Goal: Find contact information: Find contact information

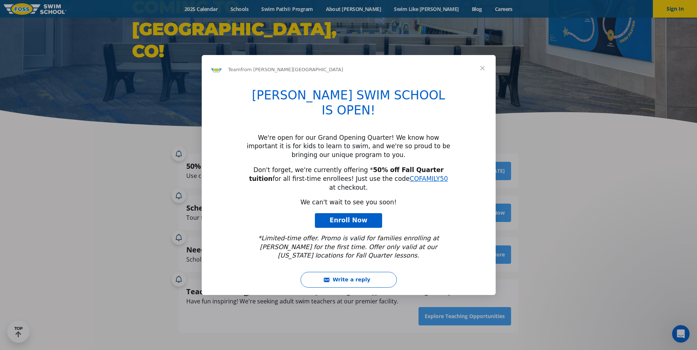
click at [481, 82] on span "Close" at bounding box center [482, 68] width 26 height 26
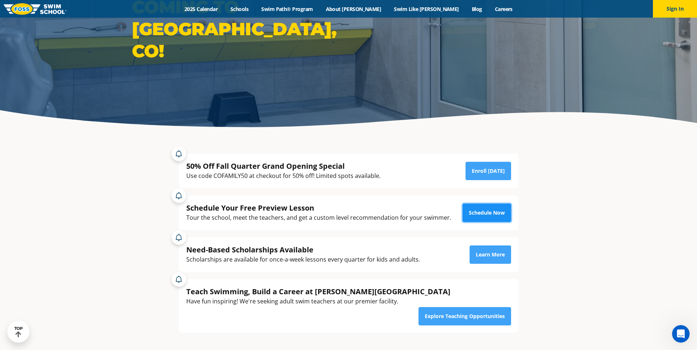
click at [490, 216] on link "Schedule Now" at bounding box center [486, 213] width 48 height 18
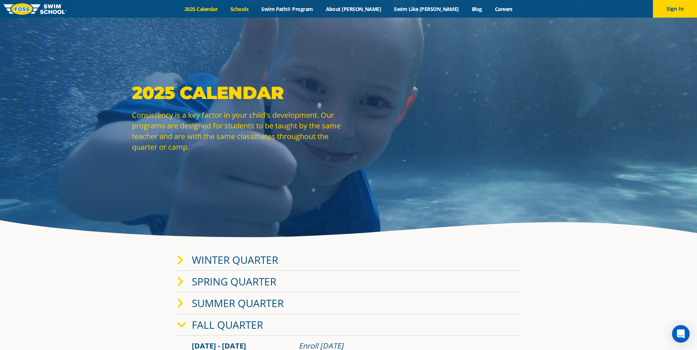
click at [255, 12] on link "Schools" at bounding box center [239, 9] width 31 height 7
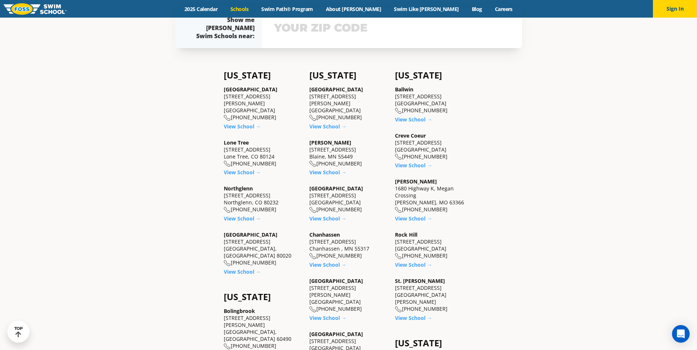
scroll to position [257, 0]
click at [240, 214] on link "View School →" at bounding box center [242, 217] width 37 height 7
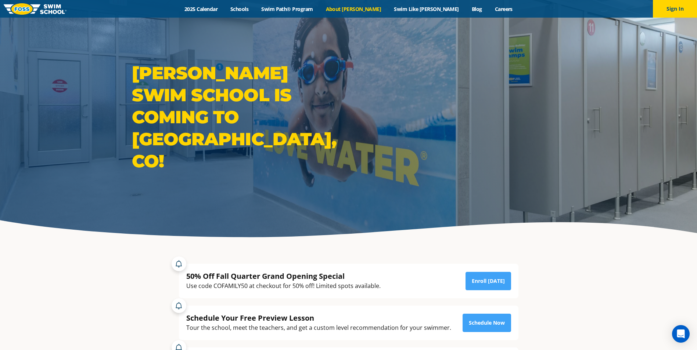
click at [367, 8] on link "About [PERSON_NAME]" at bounding box center [353, 9] width 68 height 7
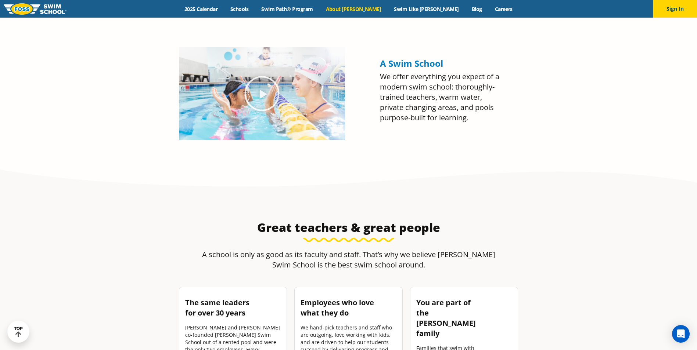
scroll to position [845, 0]
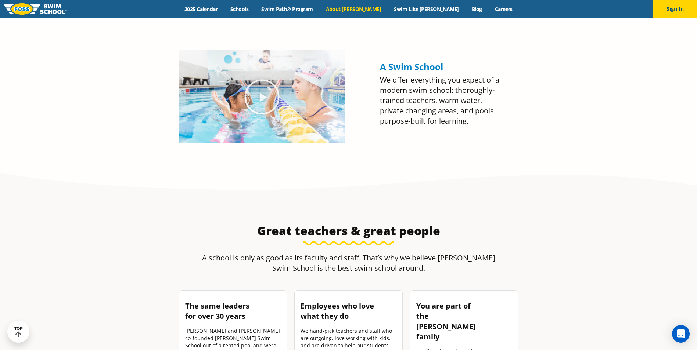
click at [281, 101] on img at bounding box center [262, 96] width 166 height 93
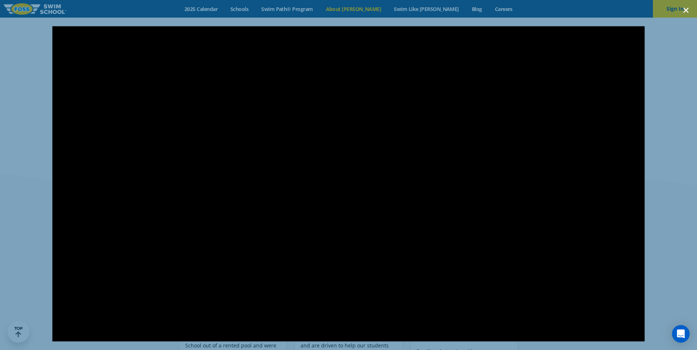
click at [684, 11] on icon "Close (Esc)" at bounding box center [685, 10] width 7 height 7
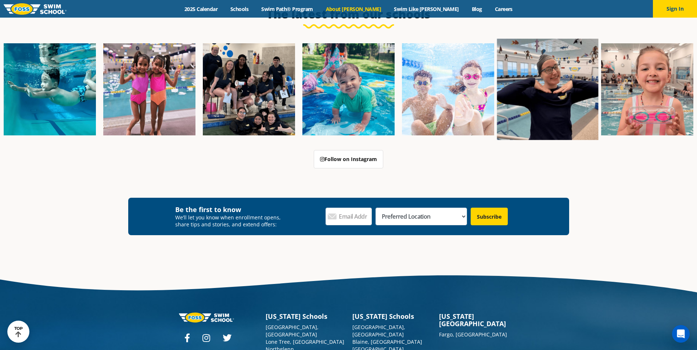
scroll to position [1873, 0]
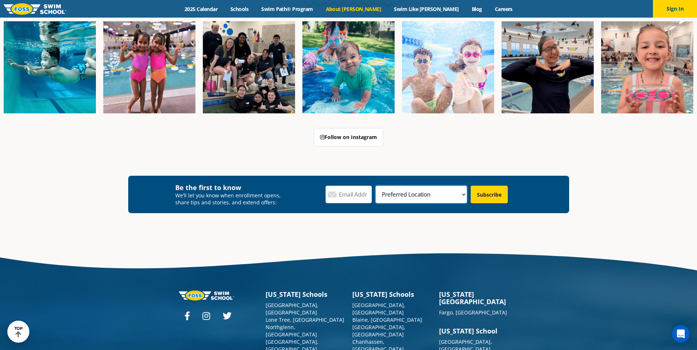
click at [463, 186] on select "Preferred Location Ankeny, IA Ballwin, MO Blaine, MN Burnsville, MN Ballwin, MO…" at bounding box center [420, 195] width 91 height 18
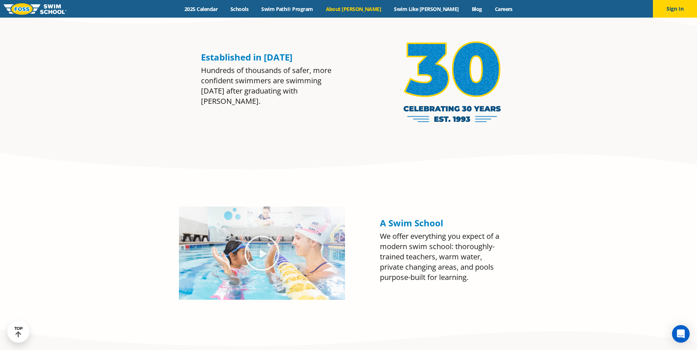
scroll to position [661, 0]
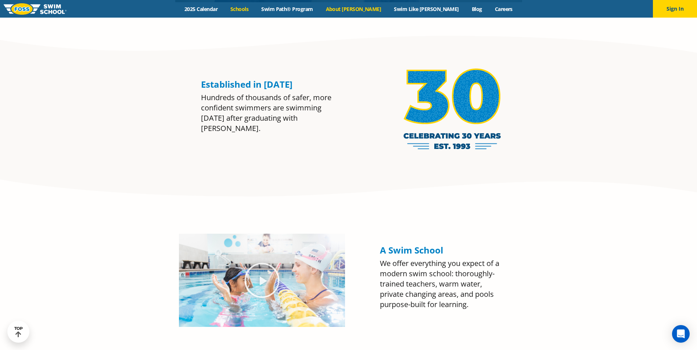
click at [255, 7] on link "Schools" at bounding box center [239, 9] width 31 height 7
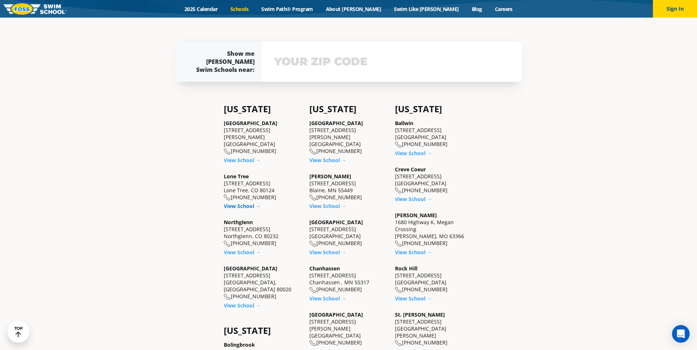
scroll to position [220, 0]
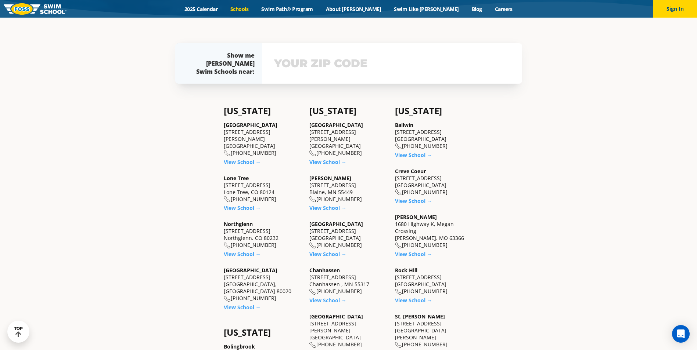
click at [301, 66] on input "text" at bounding box center [391, 63] width 239 height 21
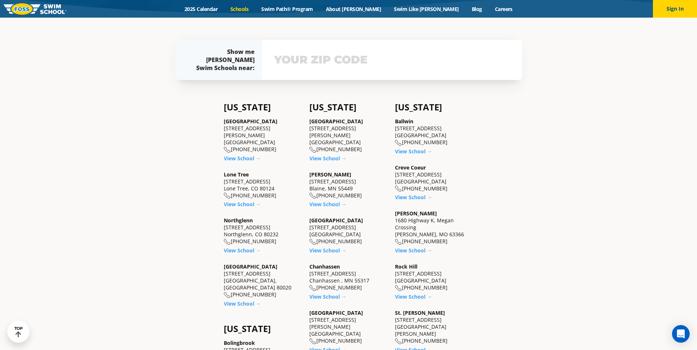
scroll to position [227, 0]
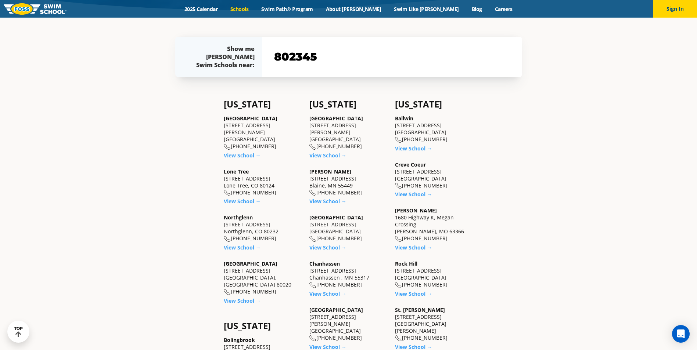
click at [299, 56] on input "802345" at bounding box center [391, 56] width 239 height 21
click at [341, 53] on input "802345" at bounding box center [391, 56] width 239 height 21
type input "8"
click at [399, 51] on input "text" at bounding box center [391, 56] width 239 height 21
type input "80234"
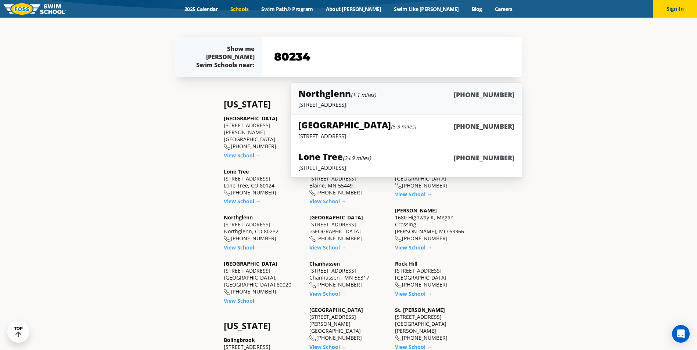
click at [491, 97] on h6 "[PHONE_NUMBER]" at bounding box center [484, 94] width 61 height 9
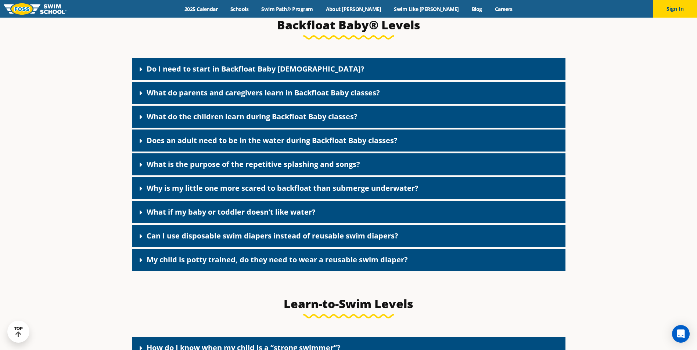
click at [142, 73] on icon at bounding box center [140, 69] width 7 height 7
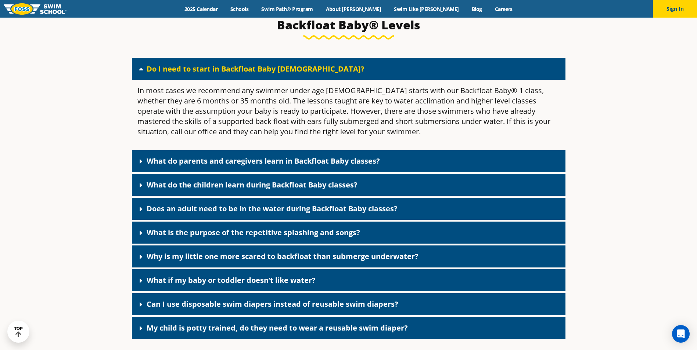
click at [138, 165] on icon at bounding box center [140, 161] width 7 height 7
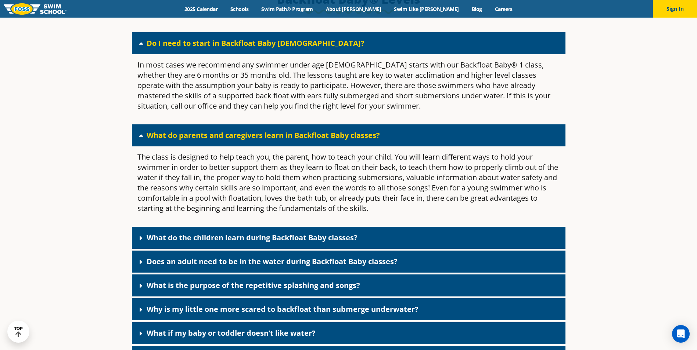
scroll to position [1680, 0]
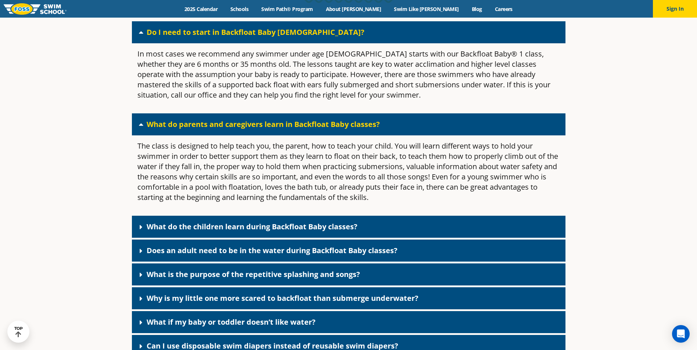
click at [333, 256] on link "Does an adult need to be in the water during Backfloat Baby classes?" at bounding box center [272, 251] width 251 height 10
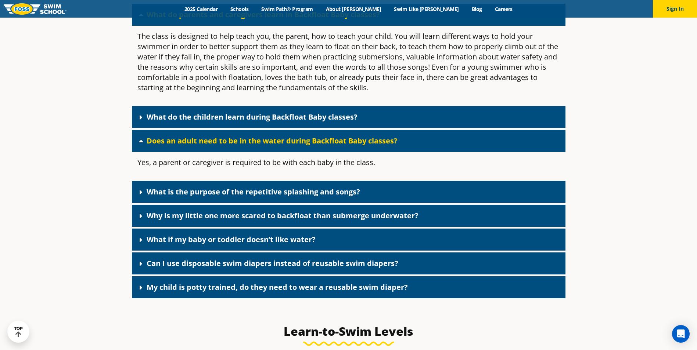
scroll to position [1790, 0]
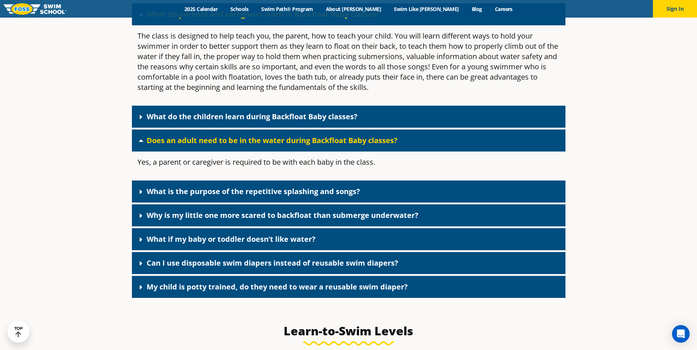
click at [251, 196] on link "What is the purpose of the repetitive splashing and songs?" at bounding box center [253, 192] width 213 height 10
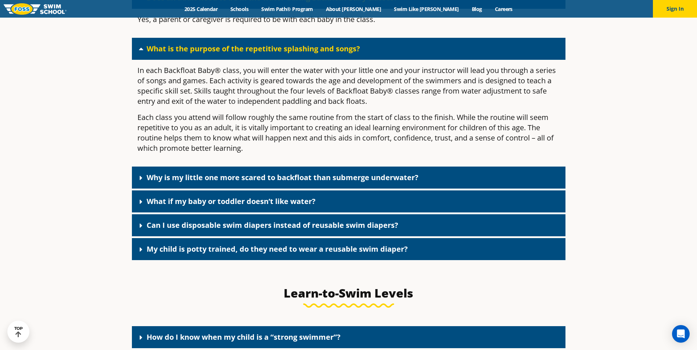
scroll to position [1937, 0]
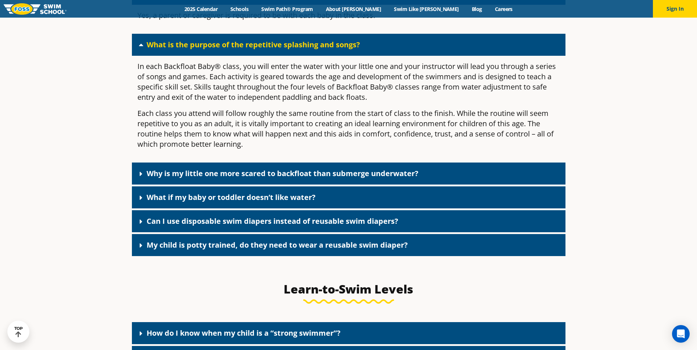
click at [376, 226] on link "Can I use disposable swim diapers instead of reusable swim diapers?" at bounding box center [273, 221] width 252 height 10
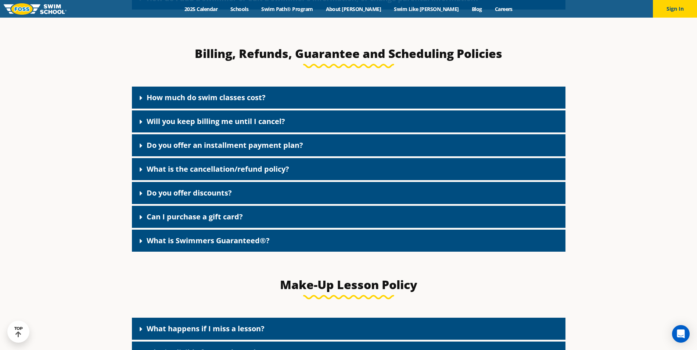
scroll to position [615, 0]
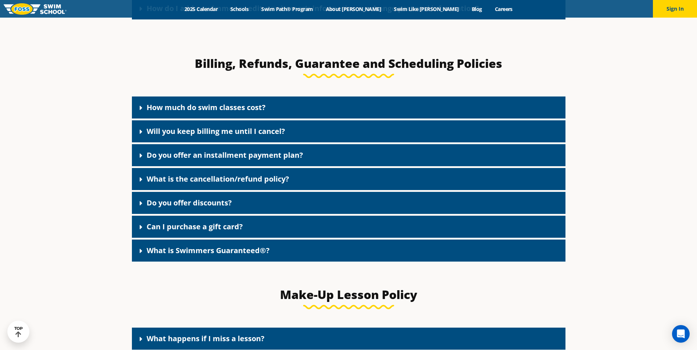
click at [239, 110] on link "How much do swim classes cost?" at bounding box center [206, 107] width 119 height 10
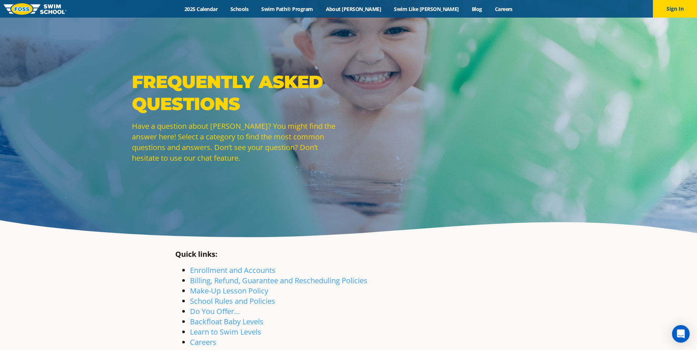
scroll to position [147, 0]
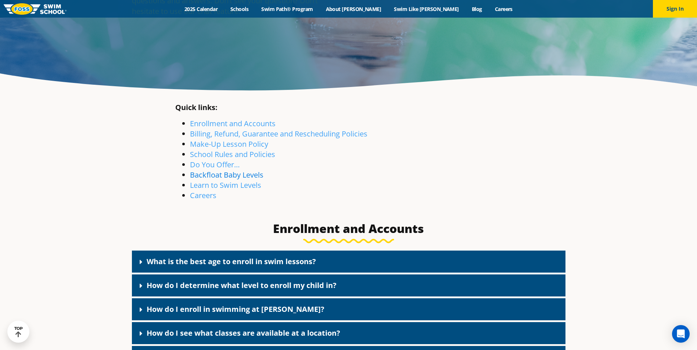
click at [241, 177] on link "Backfloat Baby Levels" at bounding box center [226, 175] width 73 height 10
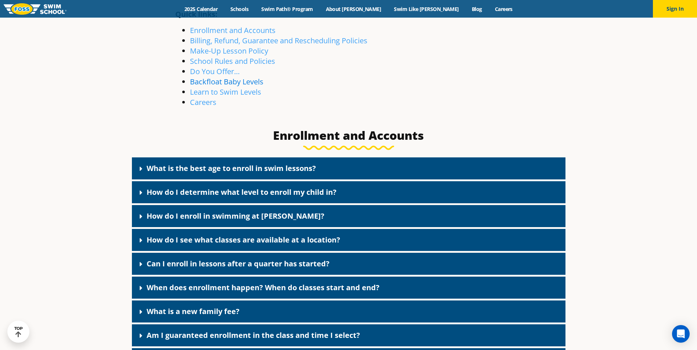
scroll to position [511, 0]
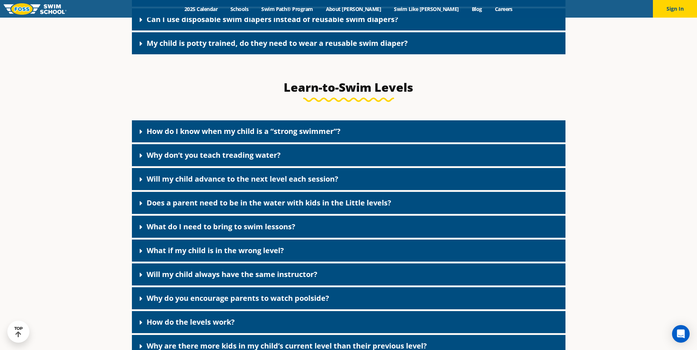
scroll to position [1957, 0]
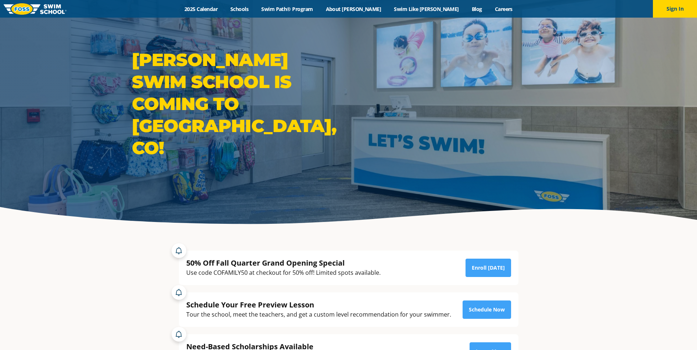
scroll to position [37, 0]
